Goal: Use online tool/utility: Utilize a website feature to perform a specific function

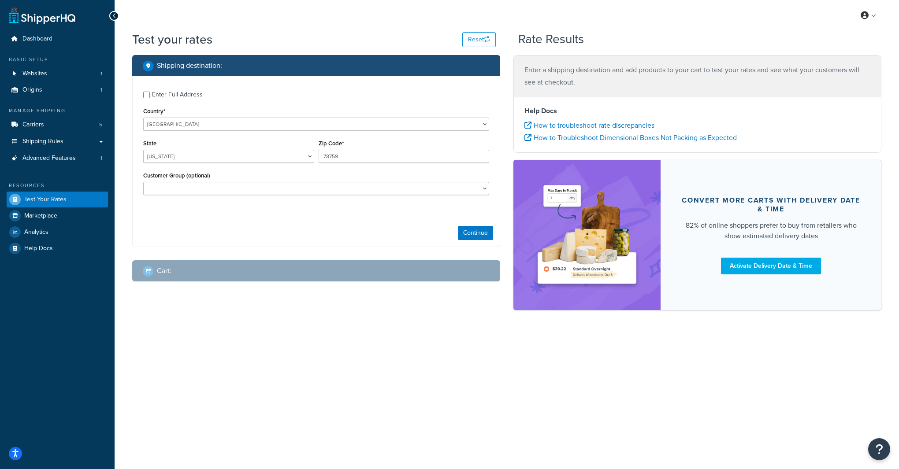
select select "[GEOGRAPHIC_DATA]"
click at [52, 120] on link "Carriers 5" at bounding box center [57, 125] width 101 height 16
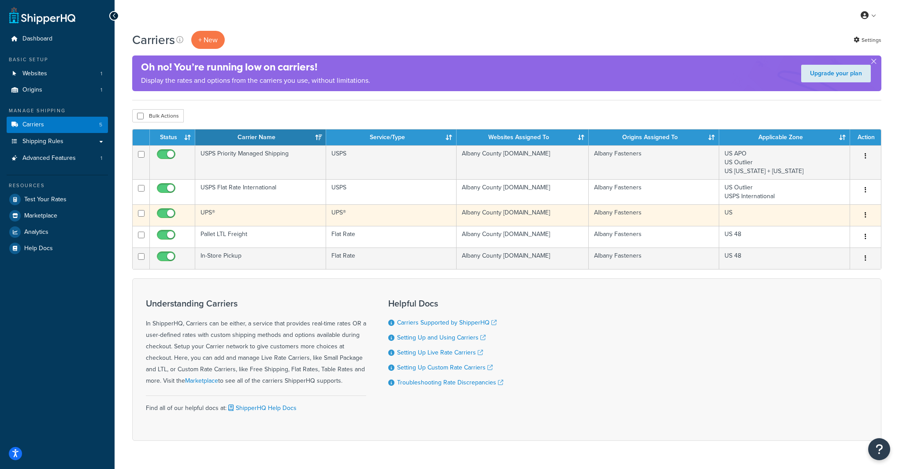
click at [206, 217] on td "UPS®" at bounding box center [260, 216] width 130 height 22
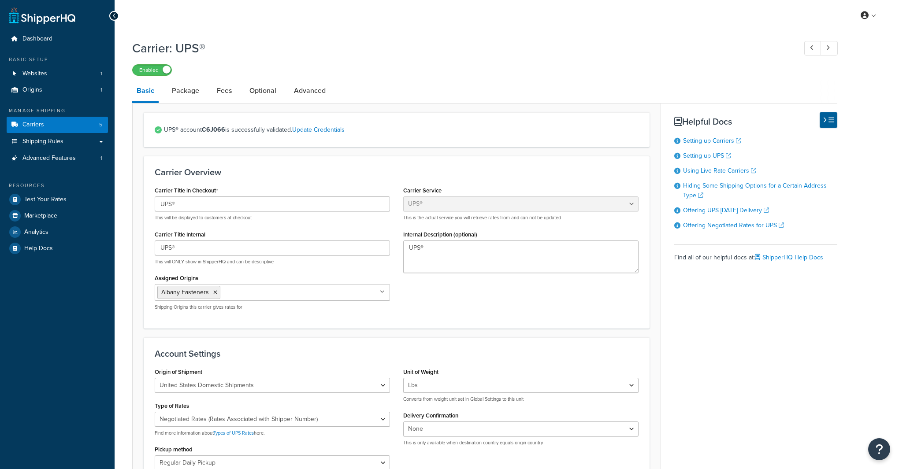
select select "ups"
click at [99, 160] on link "Advanced Features 1" at bounding box center [57, 158] width 101 height 16
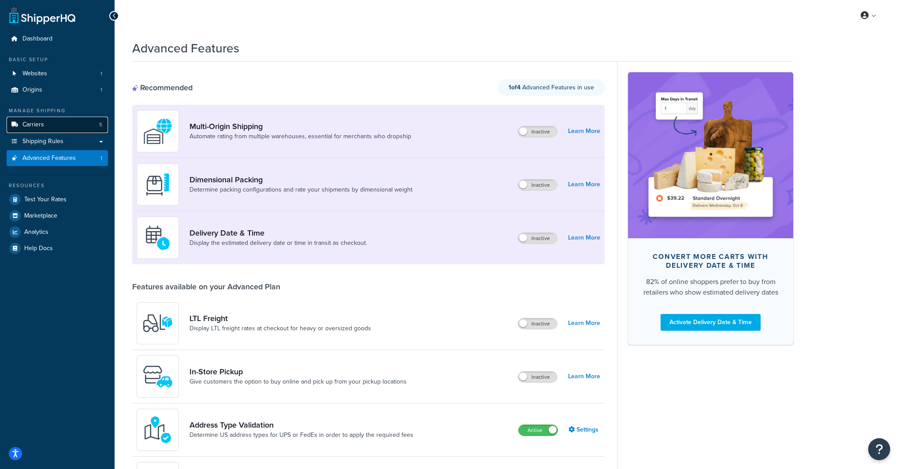
click at [46, 128] on link "Carriers 5" at bounding box center [57, 125] width 101 height 16
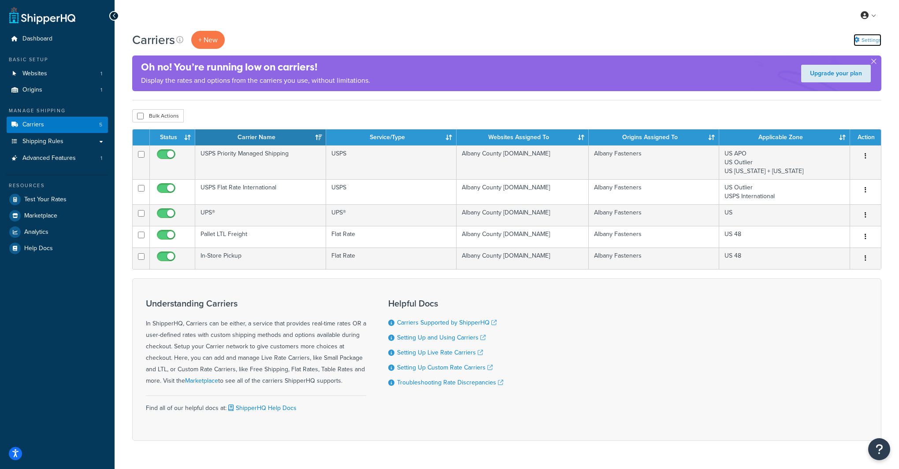
click at [875, 41] on link "Settings" at bounding box center [868, 40] width 28 height 12
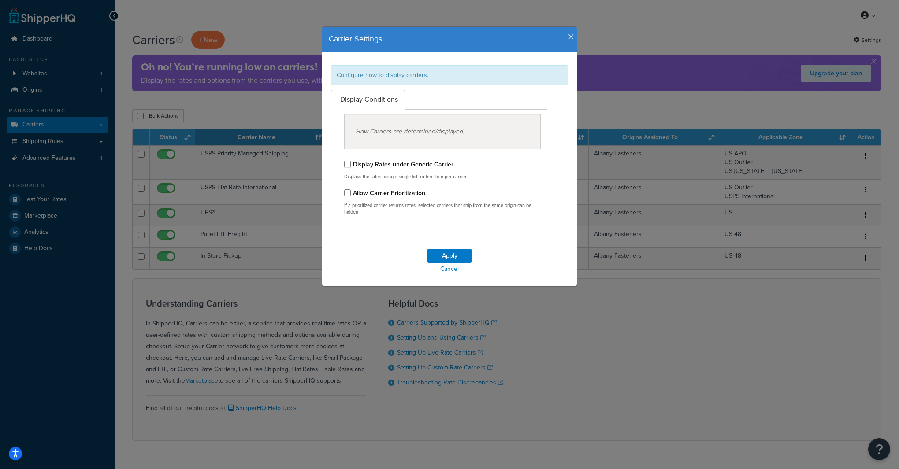
click at [654, 364] on div "Carrier Settings Configure how to display carriers. Display Conditions How Carr…" at bounding box center [449, 234] width 899 height 469
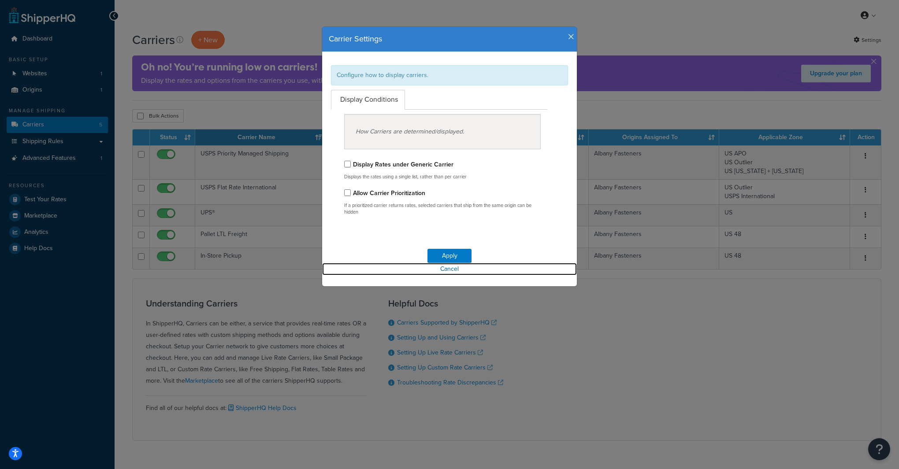
click at [450, 272] on link "Cancel" at bounding box center [449, 269] width 255 height 12
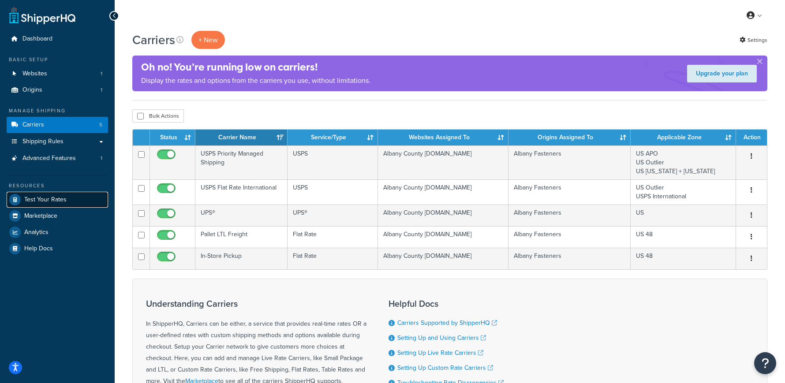
click at [74, 203] on link "Test Your Rates" at bounding box center [57, 200] width 101 height 16
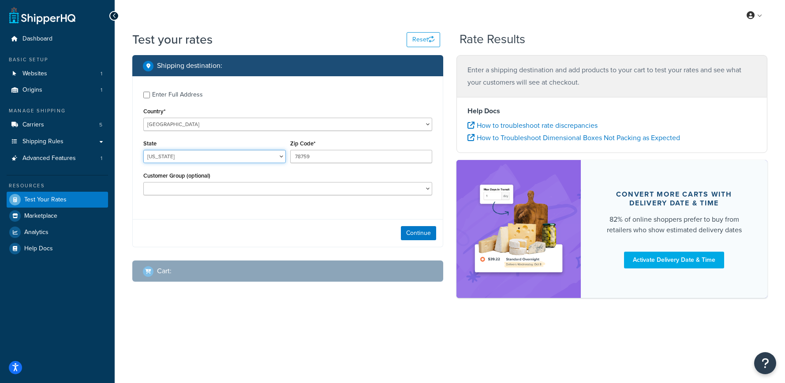
click at [158, 153] on select "[US_STATE] [US_STATE] [US_STATE] [US_STATE] [US_STATE] Armed Forces Americas Ar…" at bounding box center [214, 156] width 142 height 13
click at [143, 150] on select "[US_STATE] [US_STATE] [US_STATE] [US_STATE] [US_STATE] Armed Forces Americas Ar…" at bounding box center [214, 156] width 142 height 13
click at [158, 153] on select "[US_STATE] [US_STATE] [US_STATE] [US_STATE] [US_STATE] Armed Forces Americas Ar…" at bounding box center [214, 156] width 142 height 13
select select "NJ"
click at [143, 150] on select "[US_STATE] [US_STATE] [US_STATE] [US_STATE] [US_STATE] Armed Forces Americas Ar…" at bounding box center [214, 156] width 142 height 13
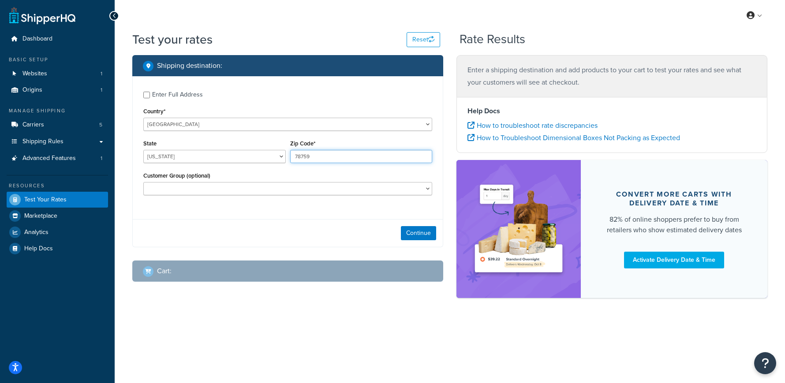
click at [303, 155] on input "78759" at bounding box center [361, 156] width 142 height 13
type input "08846"
click at [274, 191] on select "Free Shipping Over $100 Logged In Not Logged in PO Terms with Free Shipping Ret…" at bounding box center [287, 188] width 289 height 13
click at [143, 182] on select "Free Shipping Over $100 Logged In Not Logged in PO Terms with Free Shipping Ret…" at bounding box center [287, 188] width 289 height 13
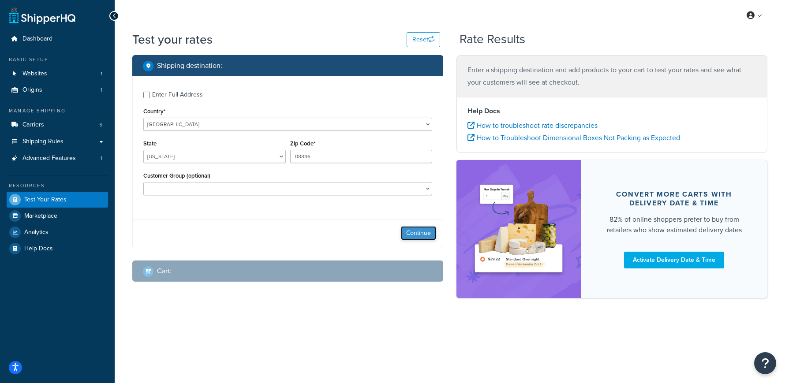
click at [424, 234] on button "Continue" at bounding box center [418, 233] width 35 height 14
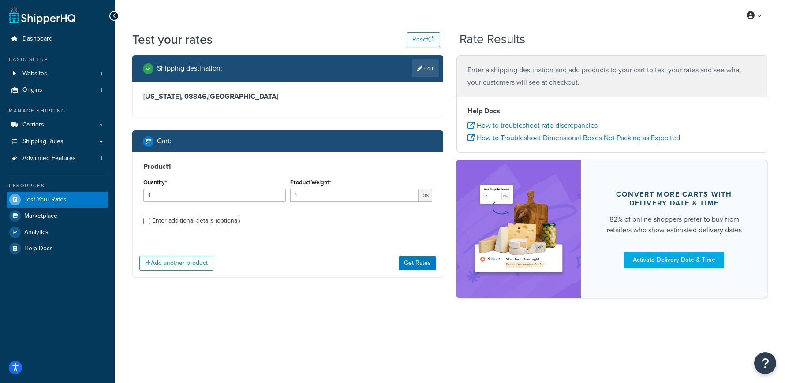
click at [430, 75] on link "Edit" at bounding box center [425, 69] width 27 height 18
select select "NJ"
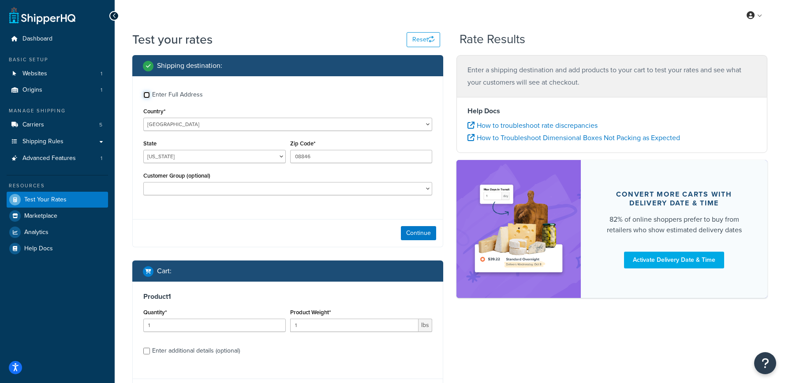
click at [146, 94] on input "Enter Full Address" at bounding box center [146, 95] width 7 height 7
checkbox input "true"
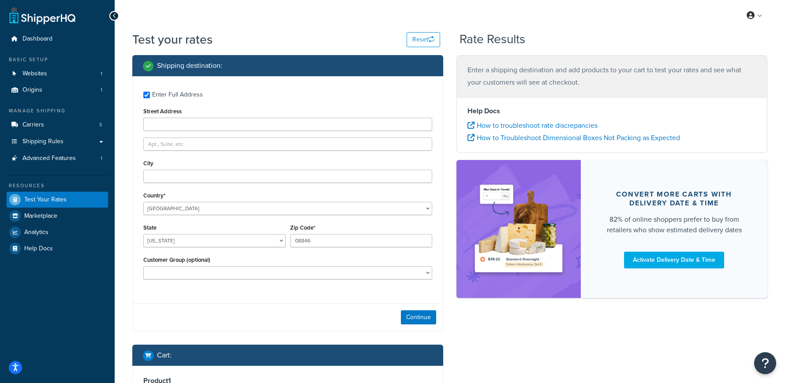
drag, startPoint x: 154, startPoint y: 107, endPoint x: 153, endPoint y: 115, distance: 8.0
click at [154, 107] on div "Street Address" at bounding box center [287, 118] width 289 height 26
click at [153, 118] on input "Street Address" at bounding box center [287, 124] width 289 height 13
type input "84 Baekeland Ave"
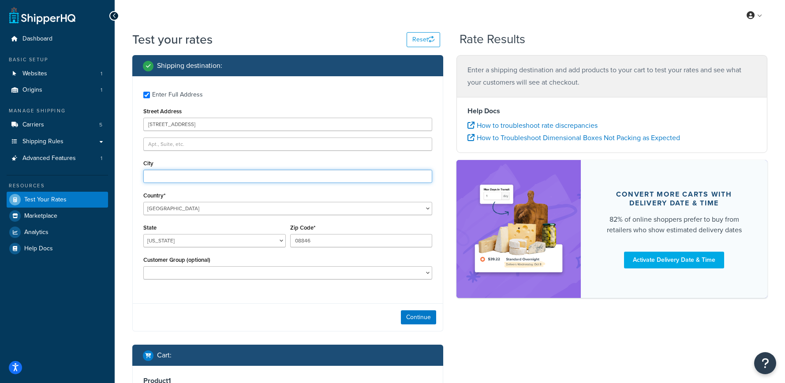
click at [160, 177] on input "City" at bounding box center [287, 176] width 289 height 13
type input "Middlesex"
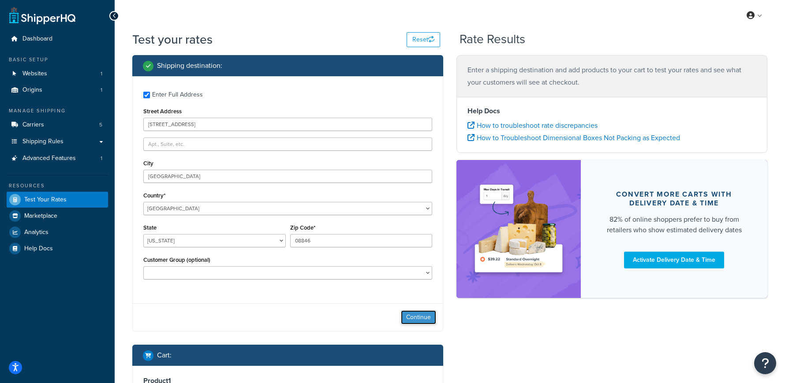
click at [420, 320] on button "Continue" at bounding box center [418, 317] width 35 height 14
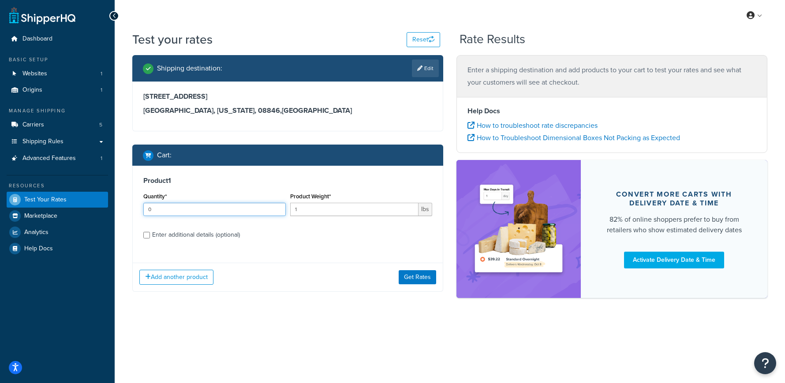
click at [279, 212] on input "0" at bounding box center [214, 209] width 142 height 13
drag, startPoint x: 178, startPoint y: 211, endPoint x: 114, endPoint y: 209, distance: 64.4
click at [114, 209] on div "Dashboard Basic Setup Websites 1 Origins 1 Manage Shipping Carriers 5 Shipping …" at bounding box center [392, 191] width 785 height 383
type input "2000"
type input "0.5"
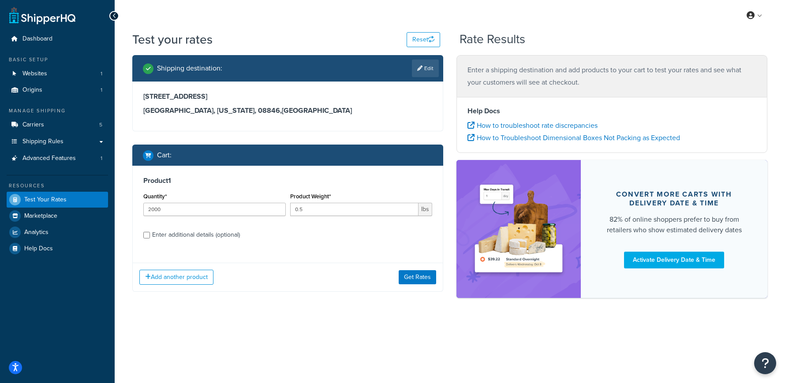
click at [318, 253] on div "Product 1 Quantity* 2000 Product Weight* 0.5 lbs Enter additional details (opti…" at bounding box center [288, 211] width 310 height 90
click at [424, 279] on button "Get Rates" at bounding box center [416, 277] width 37 height 14
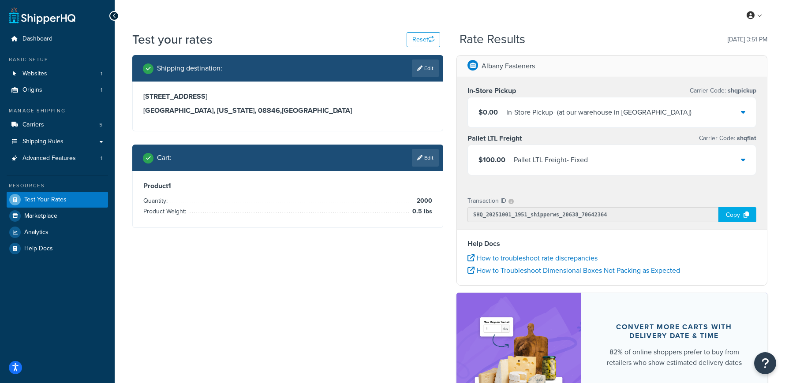
click at [731, 210] on div "Copy" at bounding box center [737, 214] width 38 height 15
click at [431, 156] on link "Edit" at bounding box center [425, 158] width 27 height 18
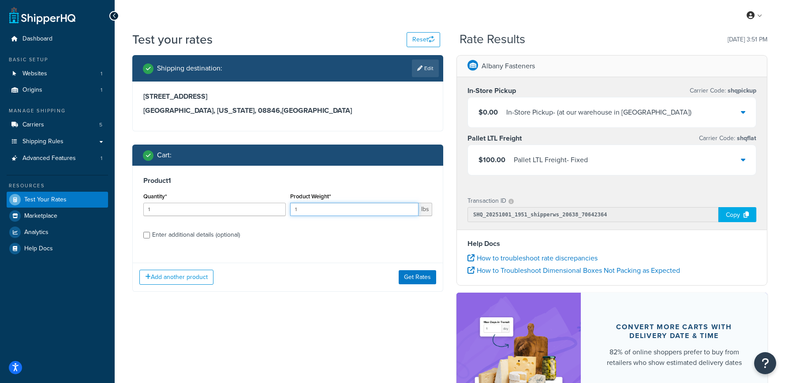
drag, startPoint x: 331, startPoint y: 213, endPoint x: 280, endPoint y: 209, distance: 51.7
click at [280, 209] on div "Quantity* 1 Product Weight* 1 lbs" at bounding box center [287, 206] width 293 height 32
click at [414, 274] on button "Get Rates" at bounding box center [416, 277] width 37 height 14
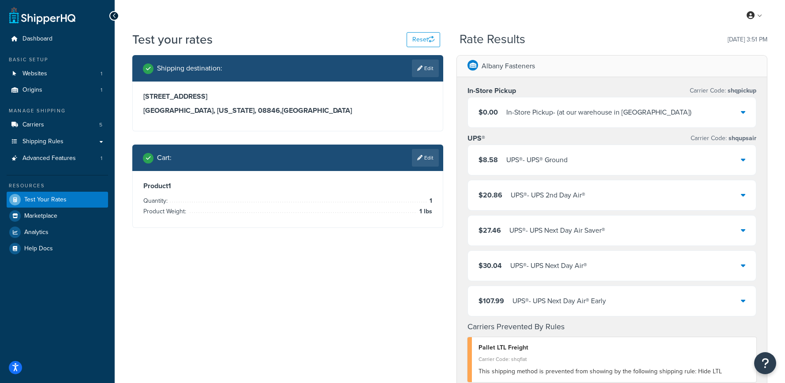
click at [723, 114] on div "$0.00 In-Store Pickup - (at our warehouse in Edison NJ)" at bounding box center [612, 112] width 288 height 30
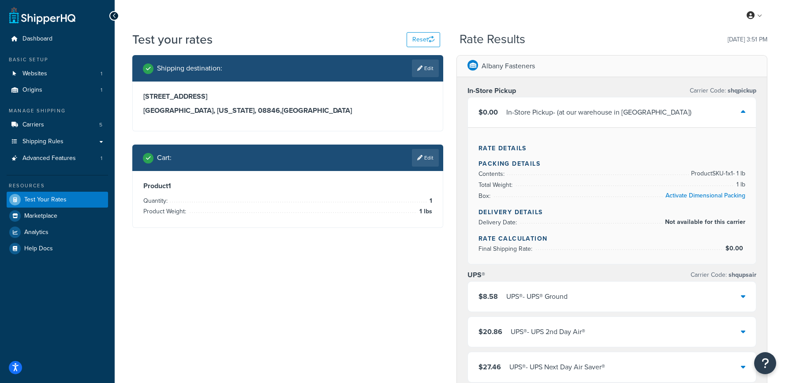
click at [723, 114] on div "$0.00 In-Store Pickup - (at our warehouse in Edison NJ)" at bounding box center [612, 112] width 288 height 30
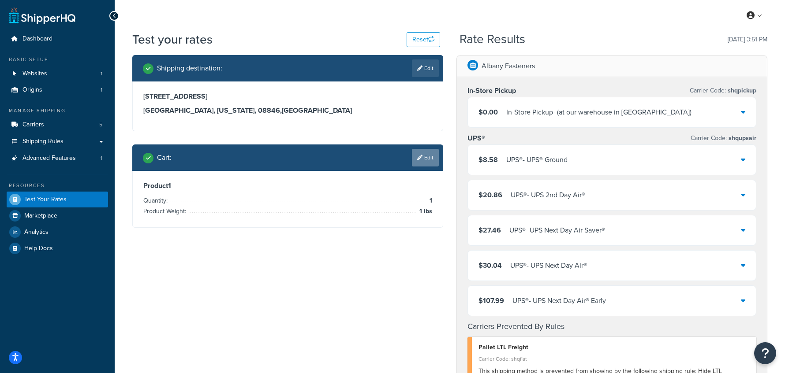
click at [421, 160] on link "Edit" at bounding box center [425, 158] width 27 height 18
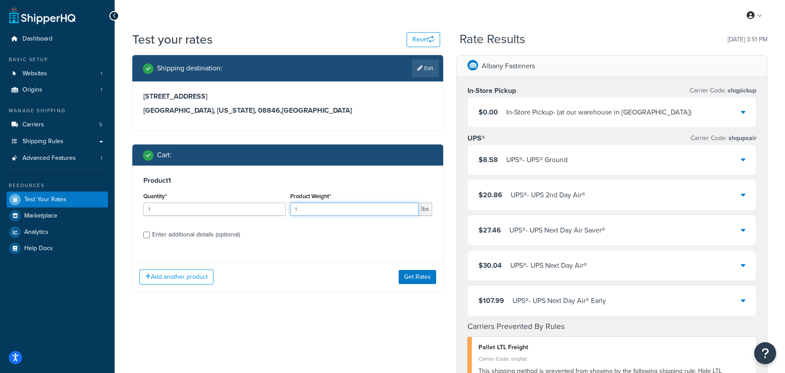
drag, startPoint x: 320, startPoint y: 209, endPoint x: 270, endPoint y: 211, distance: 50.3
click at [270, 211] on div "Quantity* 1 Product Weight* 1 lbs" at bounding box center [287, 206] width 293 height 32
type input "2"
click at [431, 275] on button "Get Rates" at bounding box center [416, 277] width 37 height 14
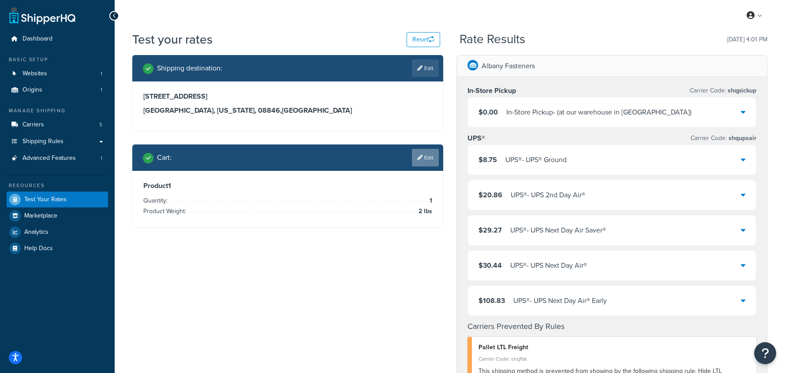
click at [430, 162] on link "Edit" at bounding box center [425, 158] width 27 height 18
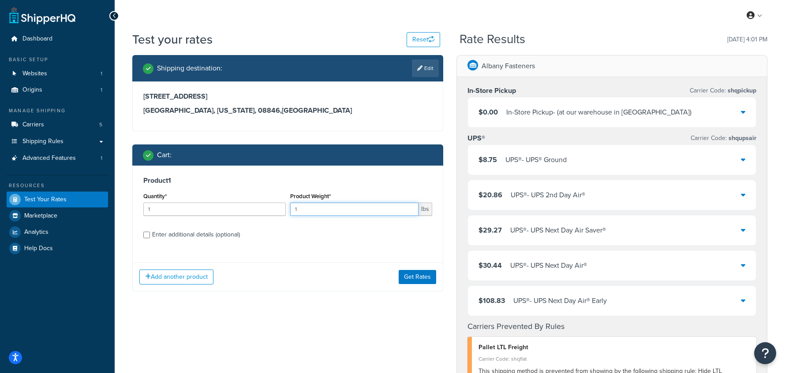
drag, startPoint x: 294, startPoint y: 208, endPoint x: 257, endPoint y: 209, distance: 37.5
click at [257, 209] on div "Quantity* 1 Product Weight* 1 lbs" at bounding box center [287, 206] width 293 height 32
drag, startPoint x: 349, startPoint y: 210, endPoint x: 253, endPoint y: 209, distance: 96.1
click at [253, 209] on div "Quantity* 1 Product Weight* 41 lbs" at bounding box center [287, 206] width 293 height 32
type input "5"
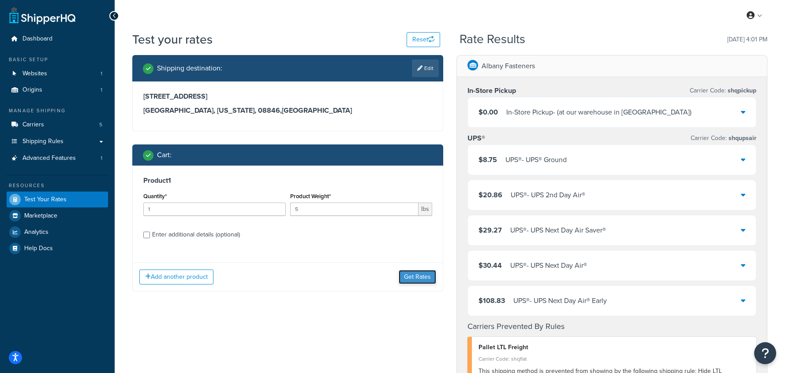
click at [403, 279] on button "Get Rates" at bounding box center [416, 277] width 37 height 14
